Goal: Navigation & Orientation: Understand site structure

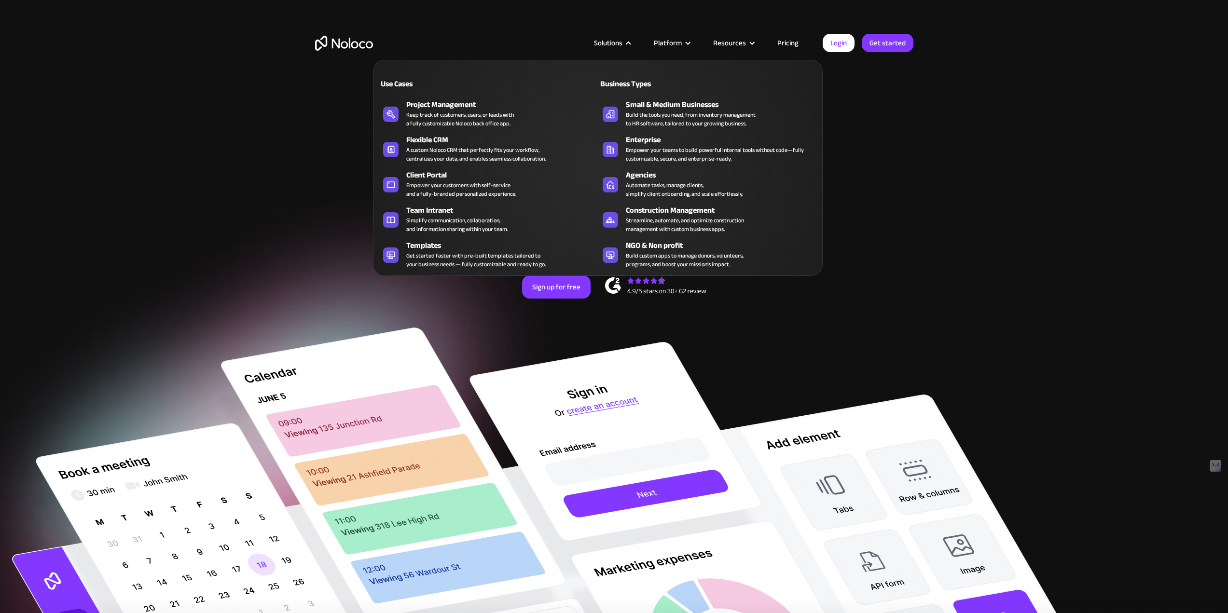
click at [621, 45] on div "Solutions" at bounding box center [608, 43] width 28 height 13
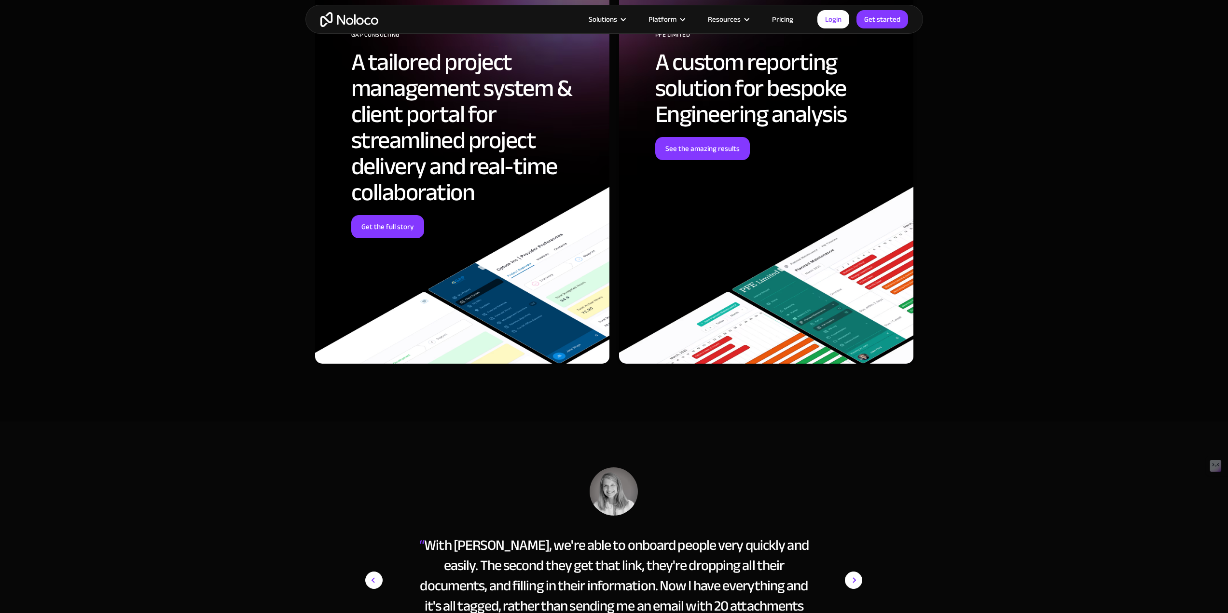
scroll to position [3762, 0]
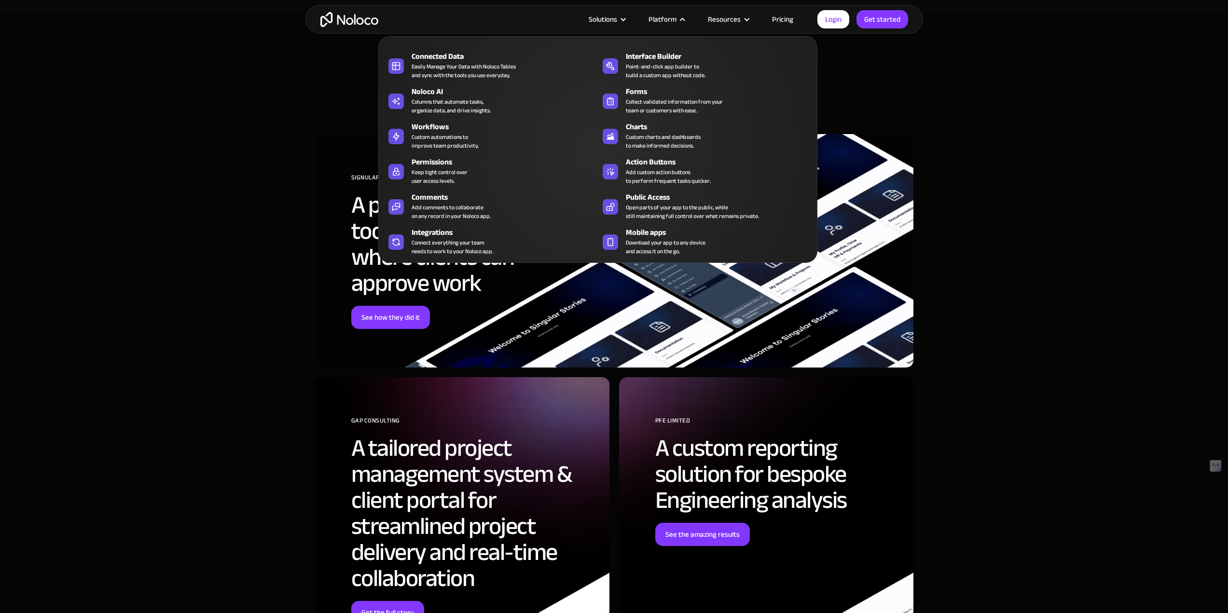
click at [611, 24] on nav "Connected Data Easily Manage Your Data with Noloco Tables and sync with the too…" at bounding box center [597, 143] width 439 height 240
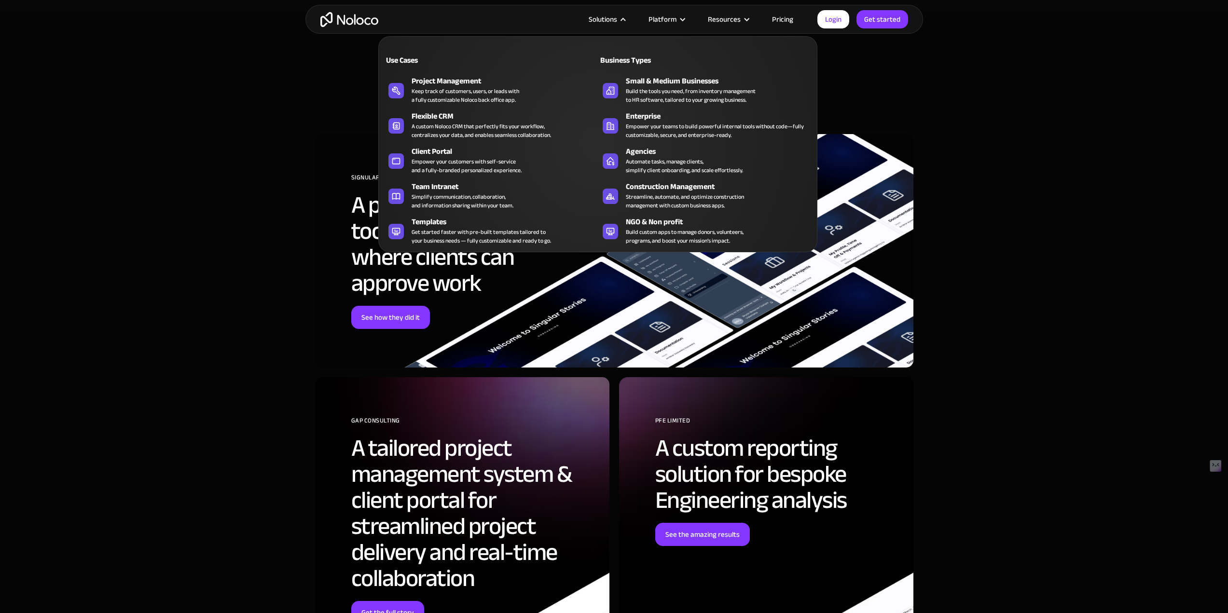
click at [617, 19] on div "Solutions" at bounding box center [602, 19] width 28 height 13
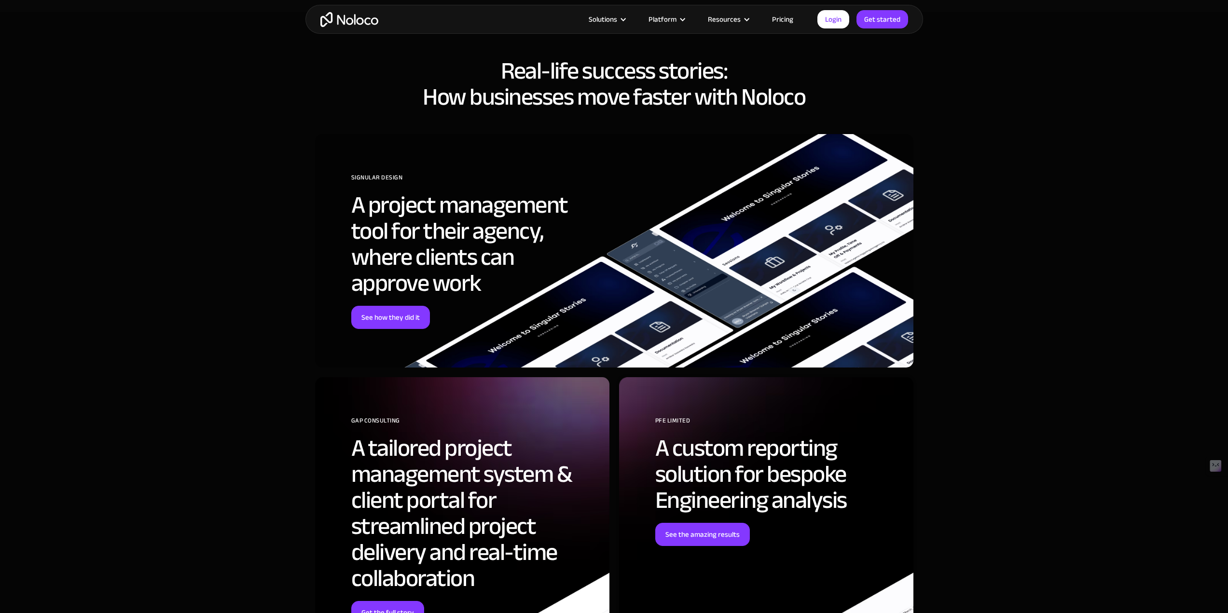
click at [617, 20] on div "Solutions" at bounding box center [602, 19] width 28 height 13
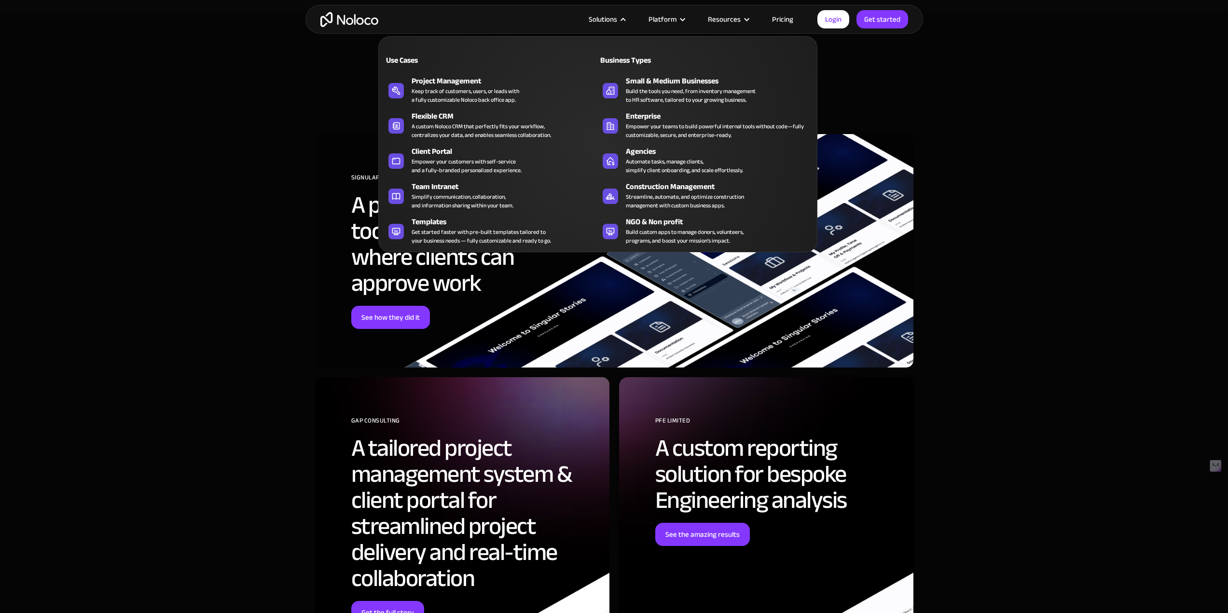
click at [412, 58] on div "Use Cases" at bounding box center [434, 61] width 103 height 12
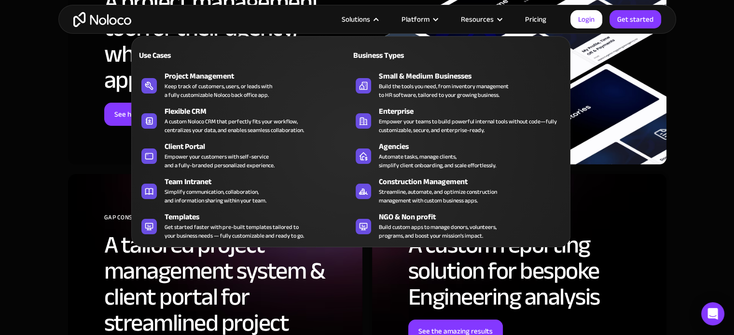
scroll to position [3546, 0]
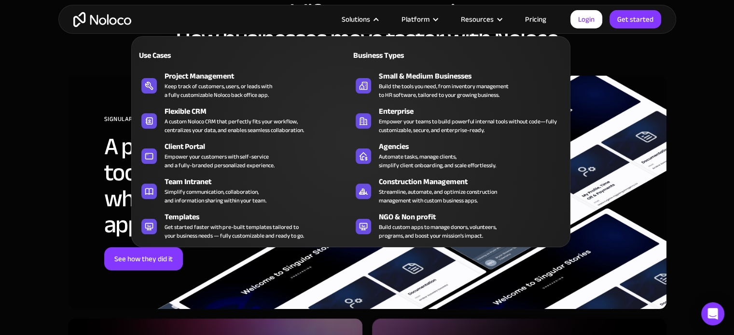
click at [153, 54] on div "Use Cases" at bounding box center [188, 56] width 103 height 12
